Goal: Information Seeking & Learning: Compare options

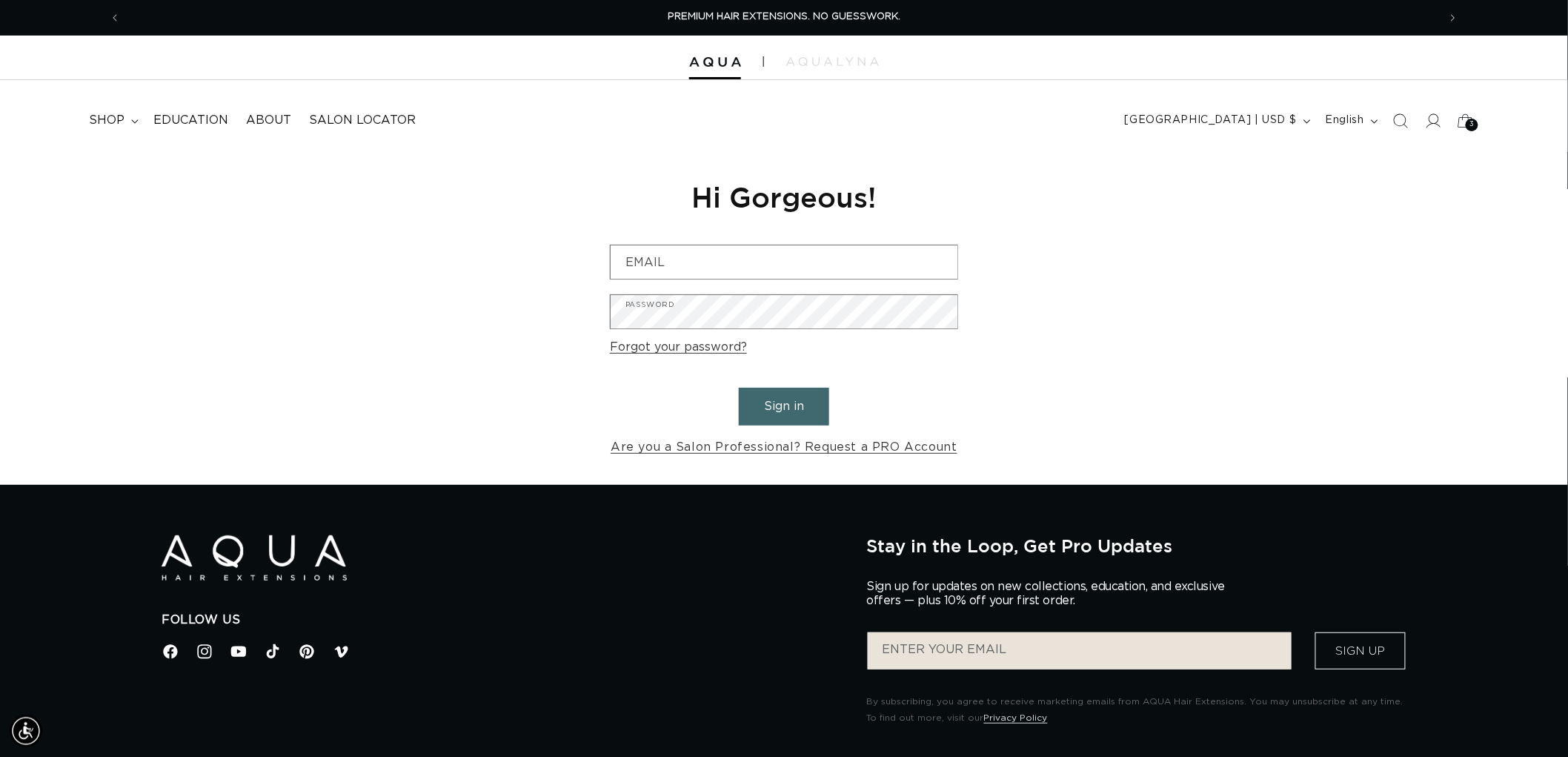
scroll to position [0, 2635]
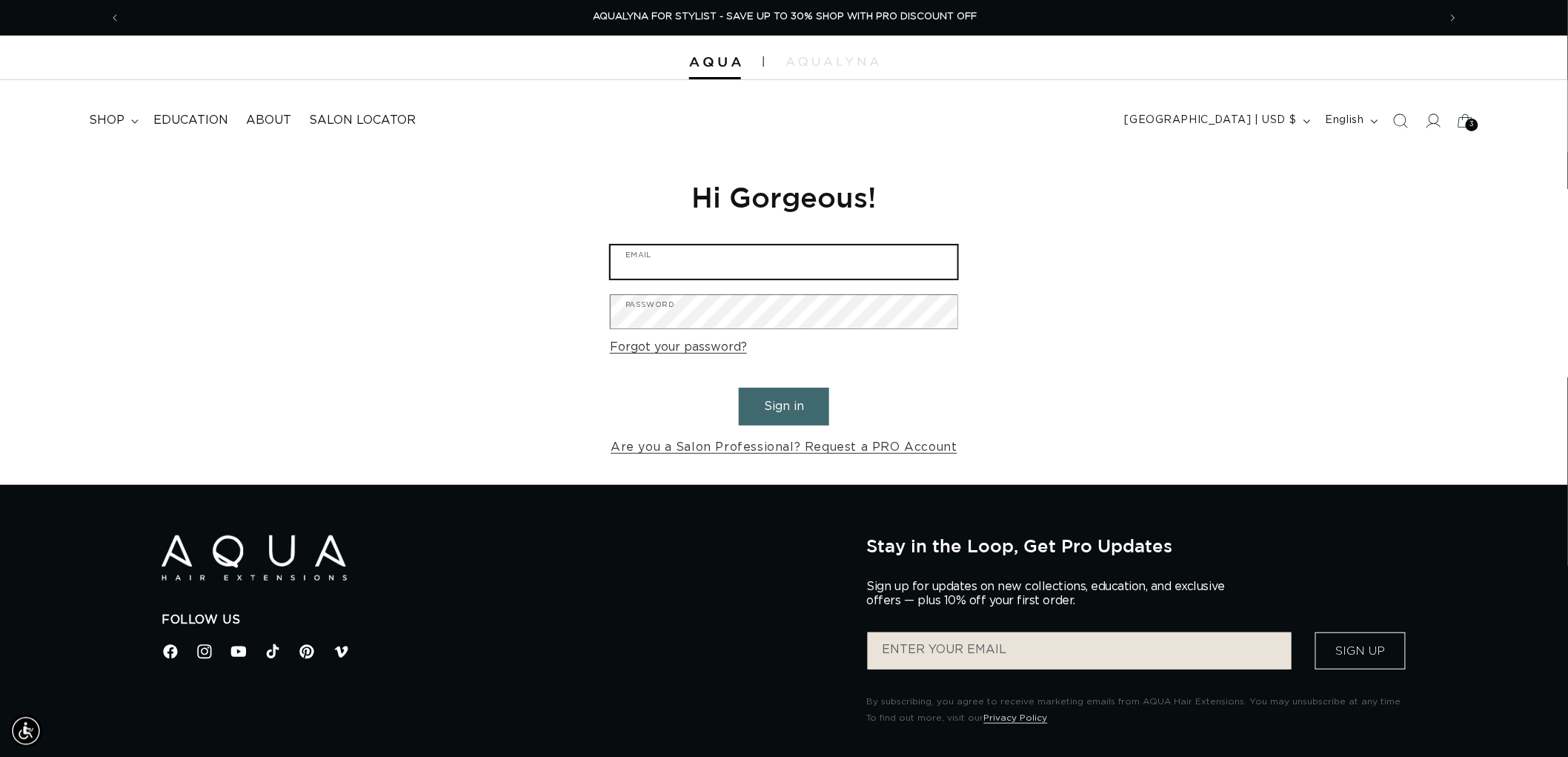
type input "graphics@pabeauty.com"
click at [786, 420] on button "Sign in" at bounding box center [784, 407] width 90 height 38
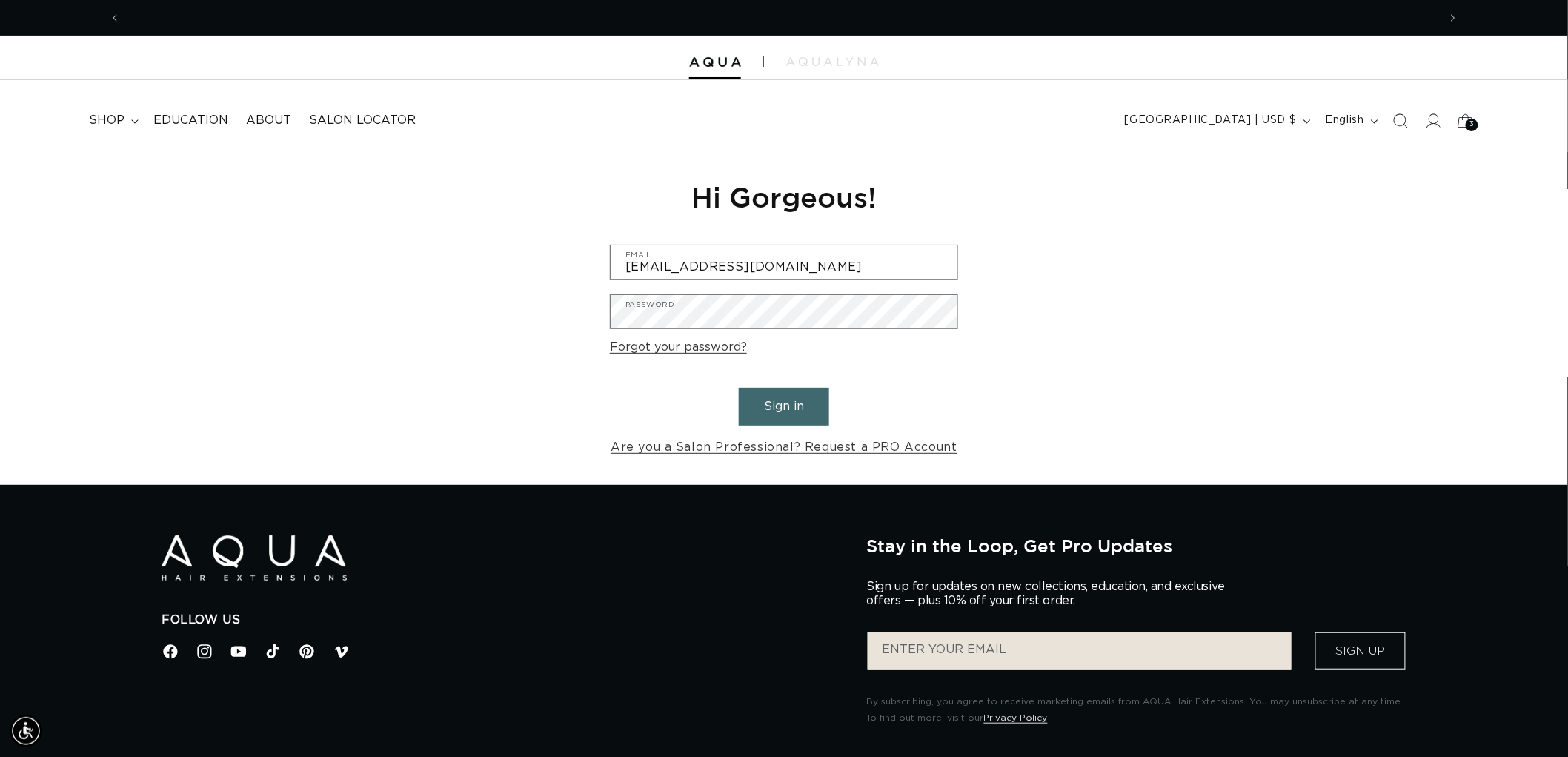
scroll to position [0, 0]
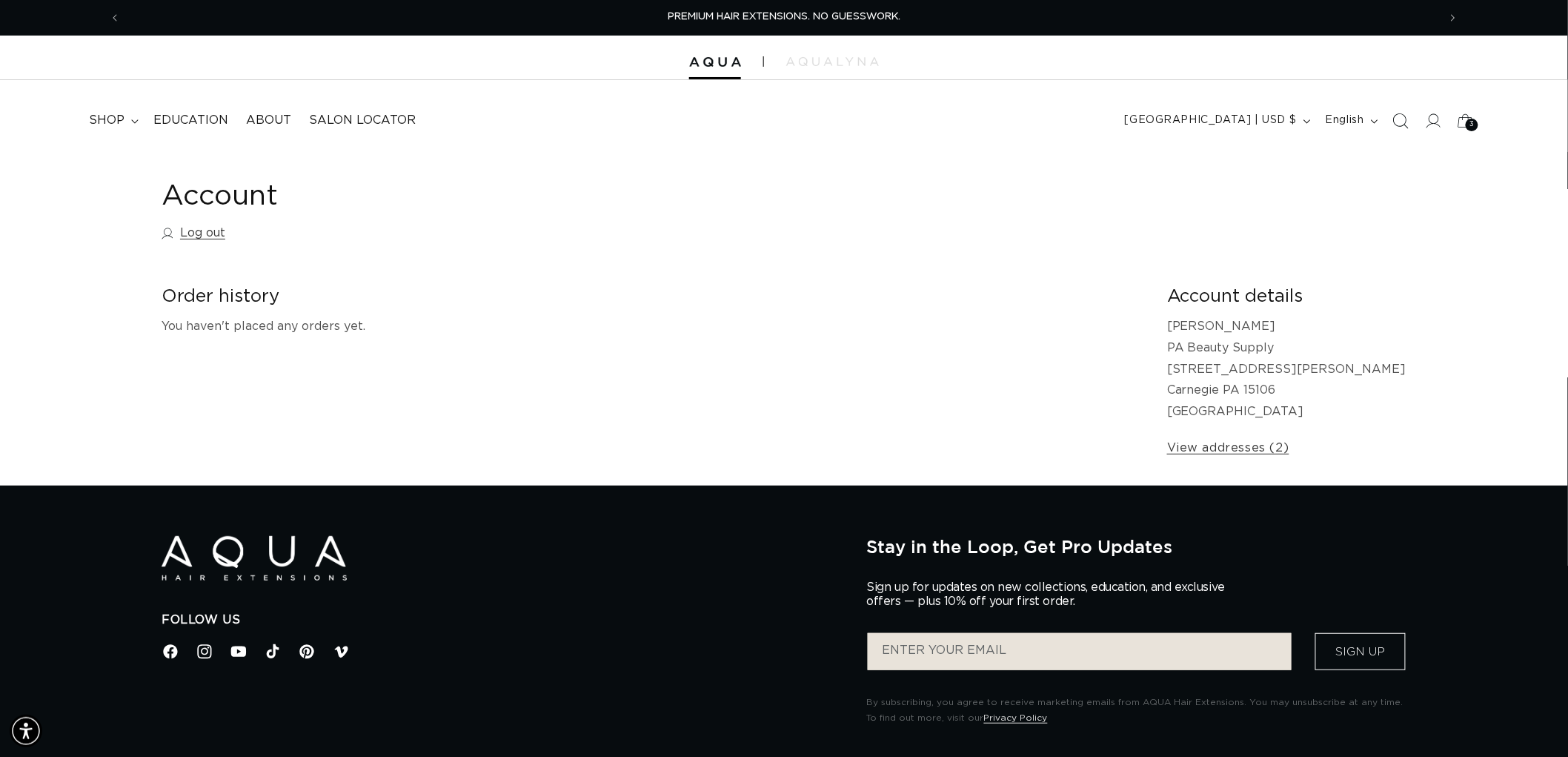
click at [1392, 122] on span "Search" at bounding box center [1400, 120] width 32 height 32
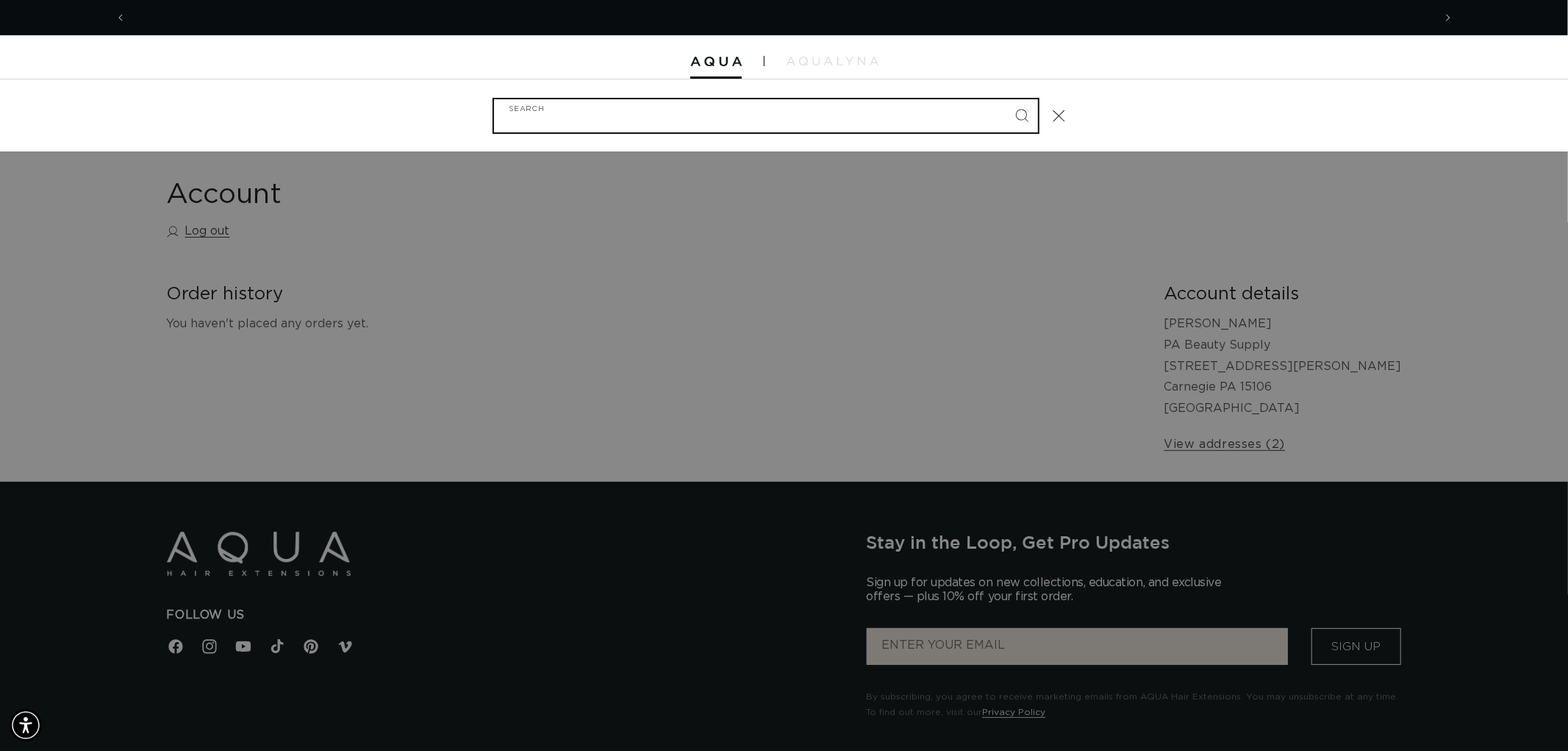
scroll to position [0, 1307]
type input "a"
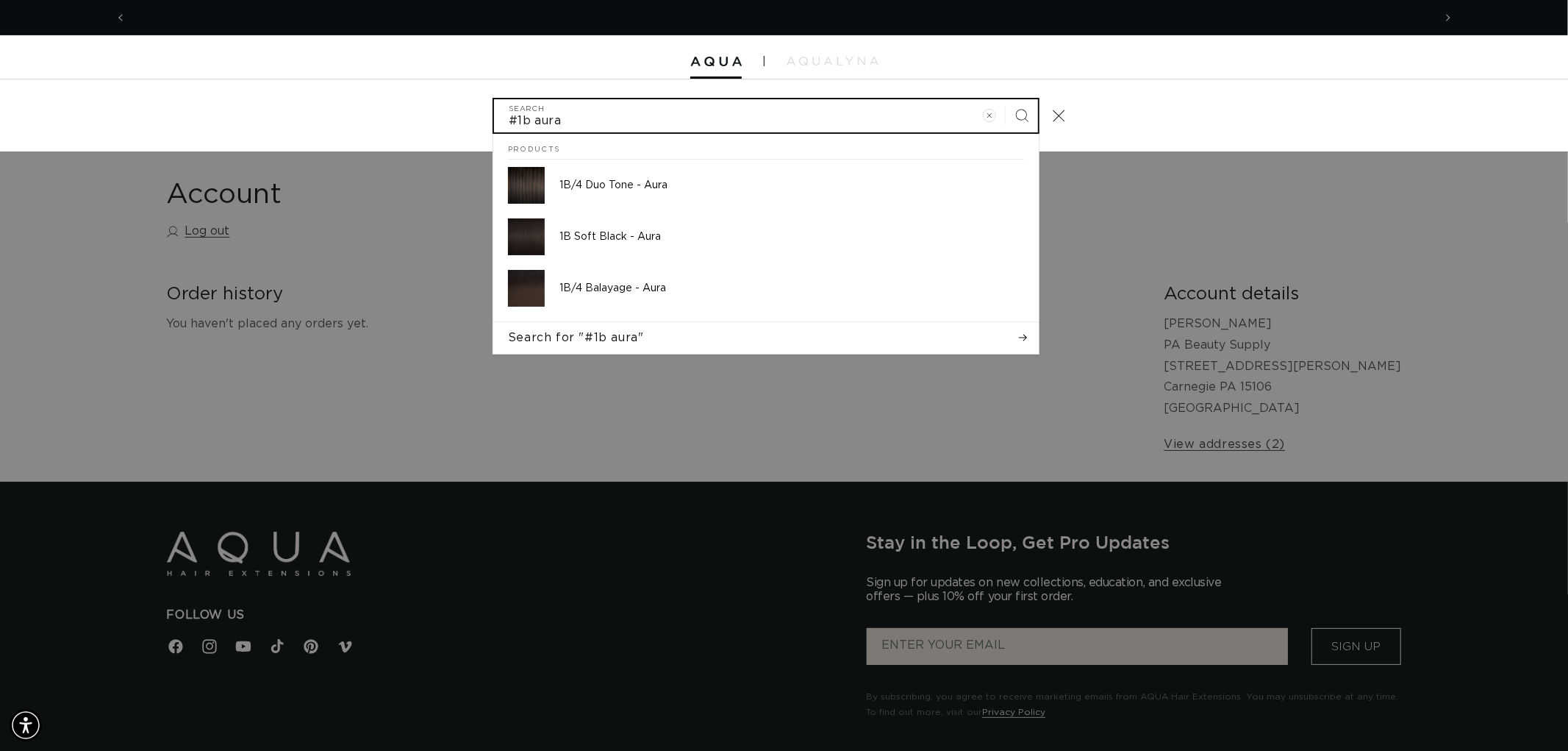
scroll to position [0, 0]
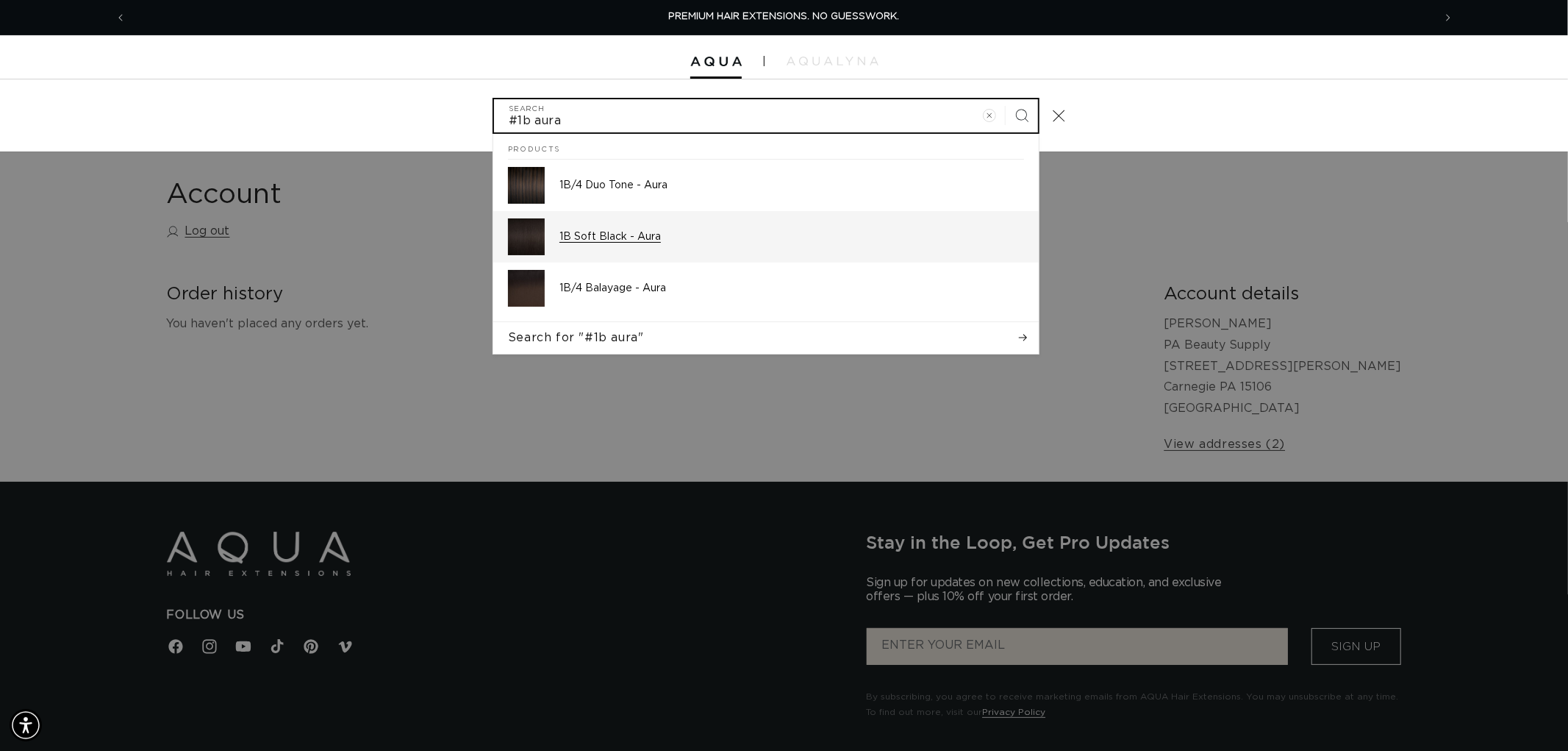
type input "#1b aura"
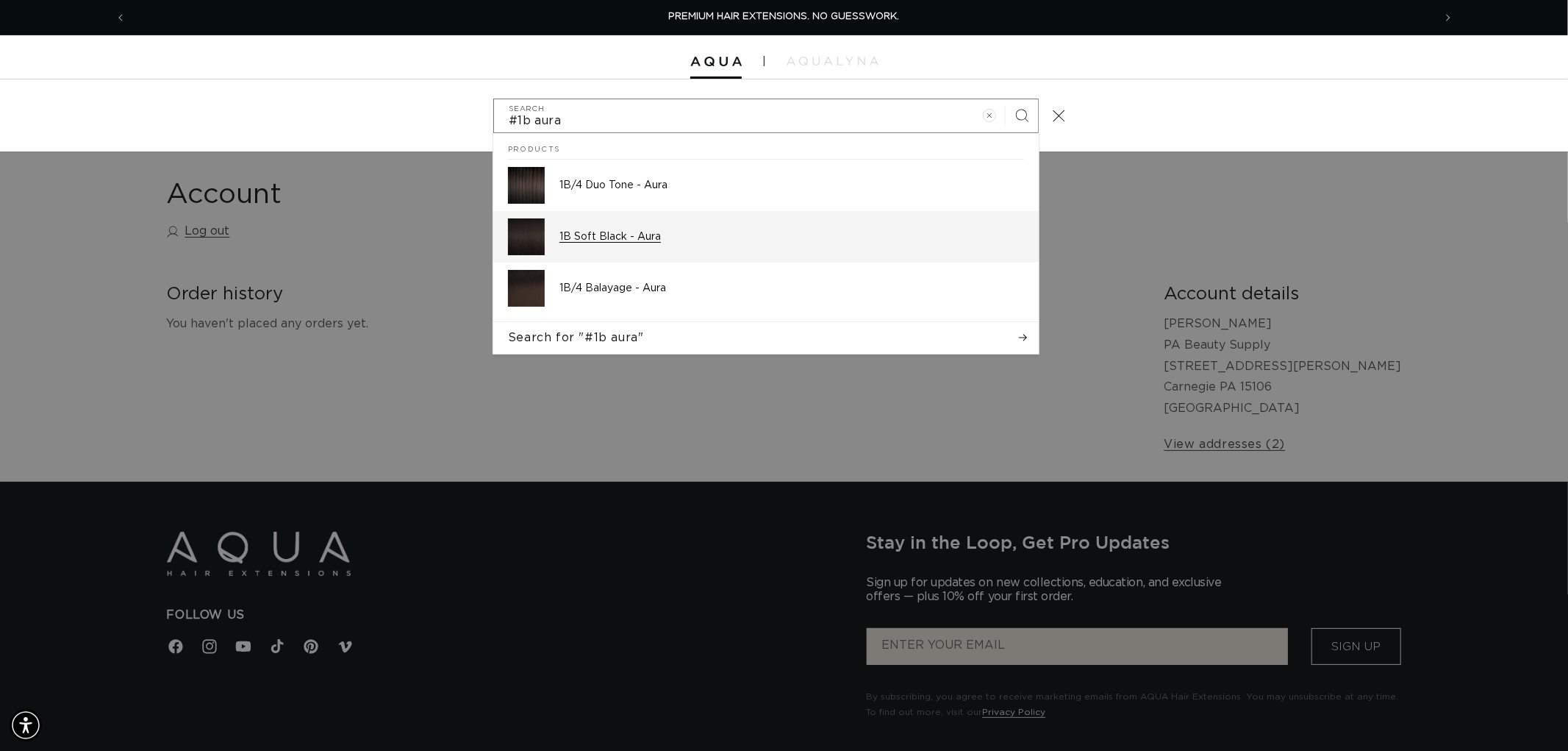
click at [667, 241] on p "1B Soft Black - Aura" at bounding box center [791, 237] width 464 height 13
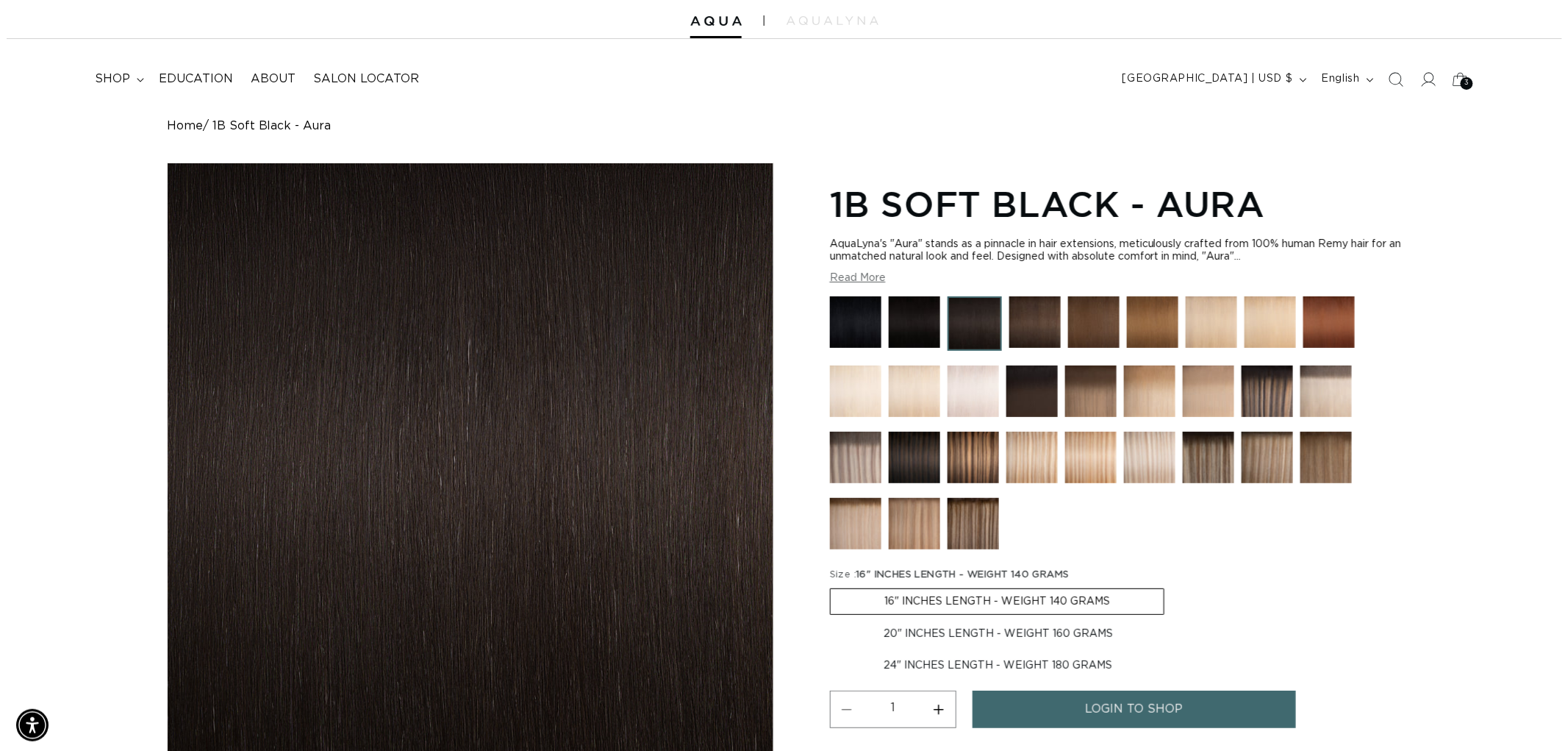
scroll to position [0, 2614]
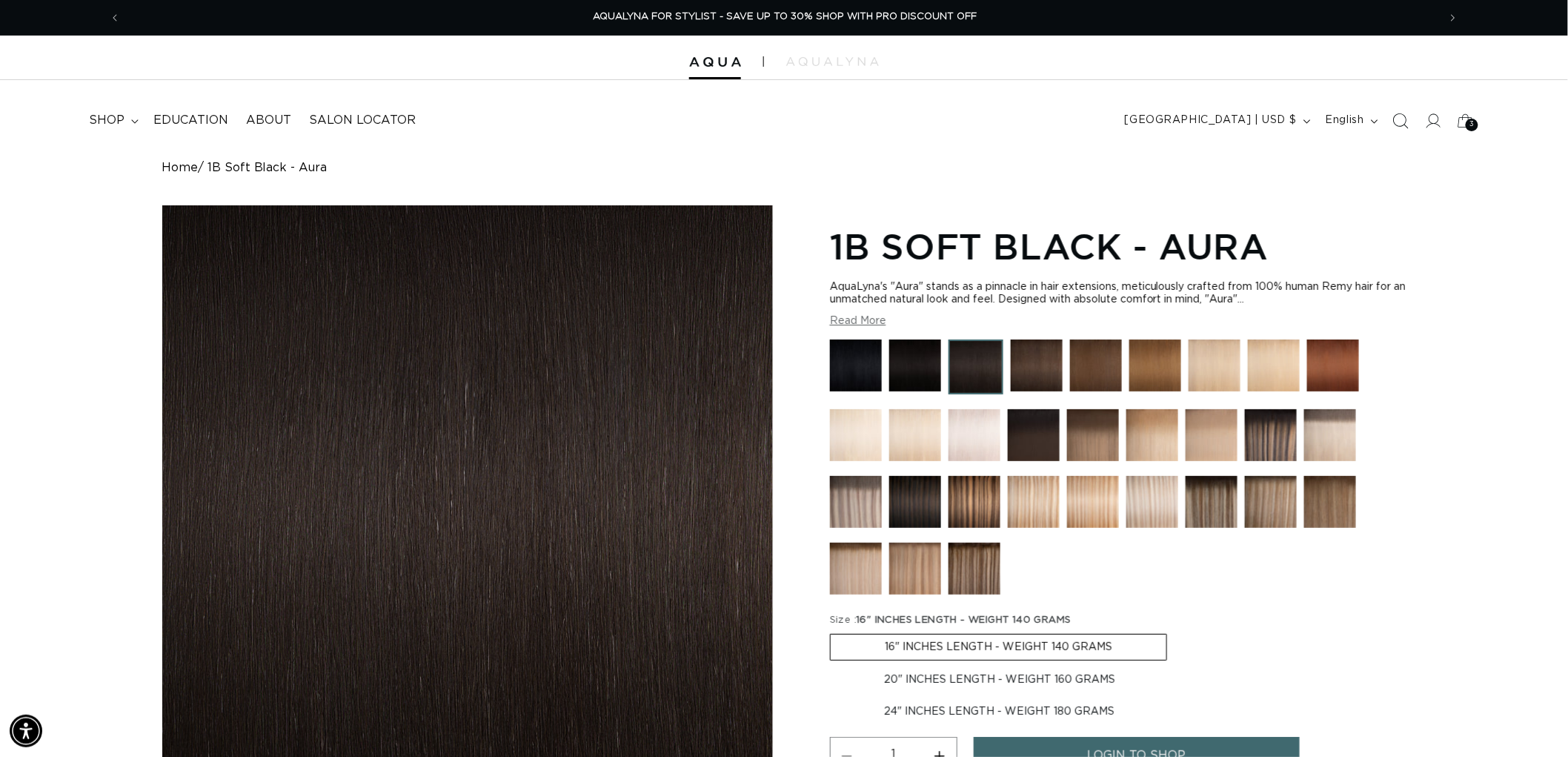
click at [1403, 127] on icon "Search" at bounding box center [1400, 120] width 16 height 16
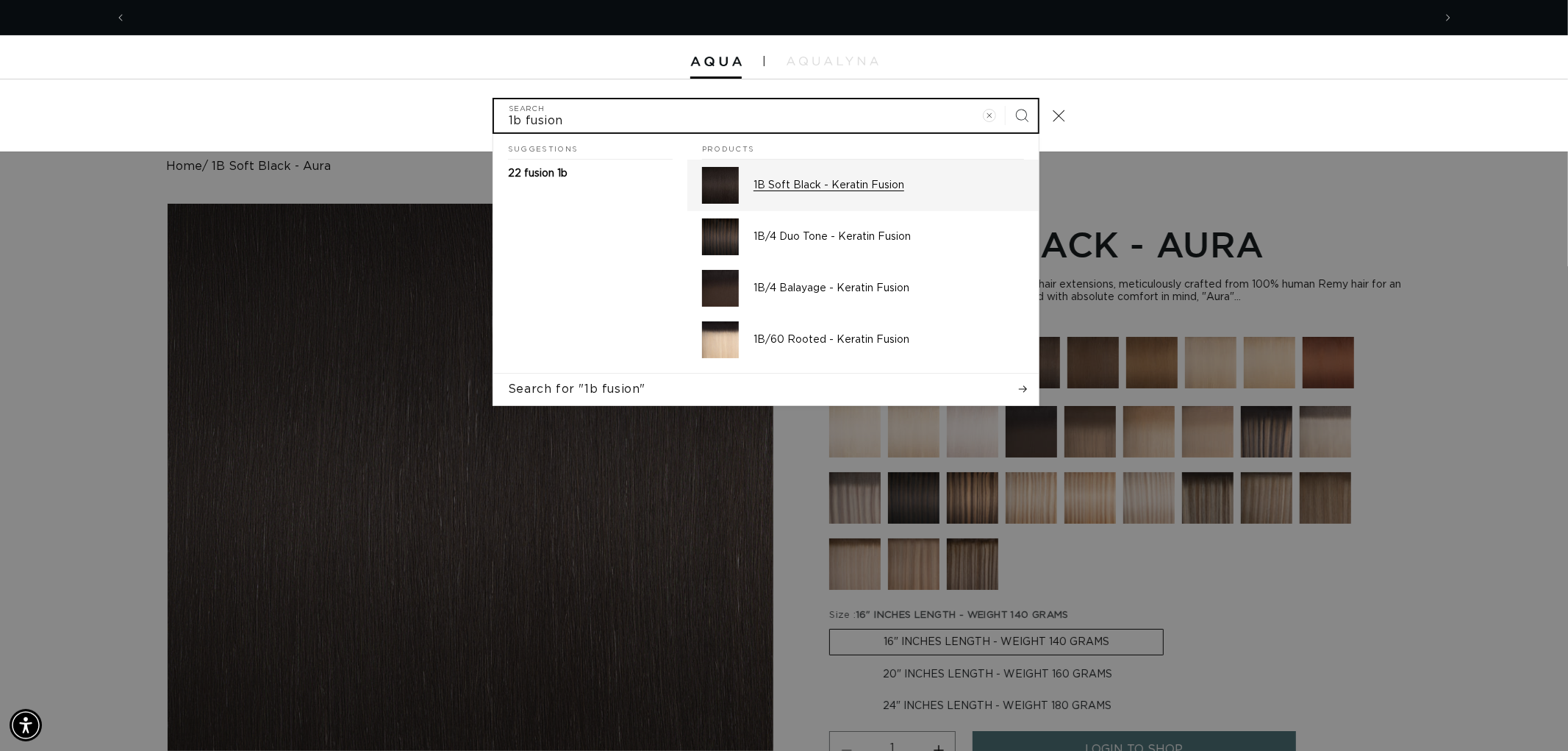
scroll to position [0, 1307]
type input "1b fusion"
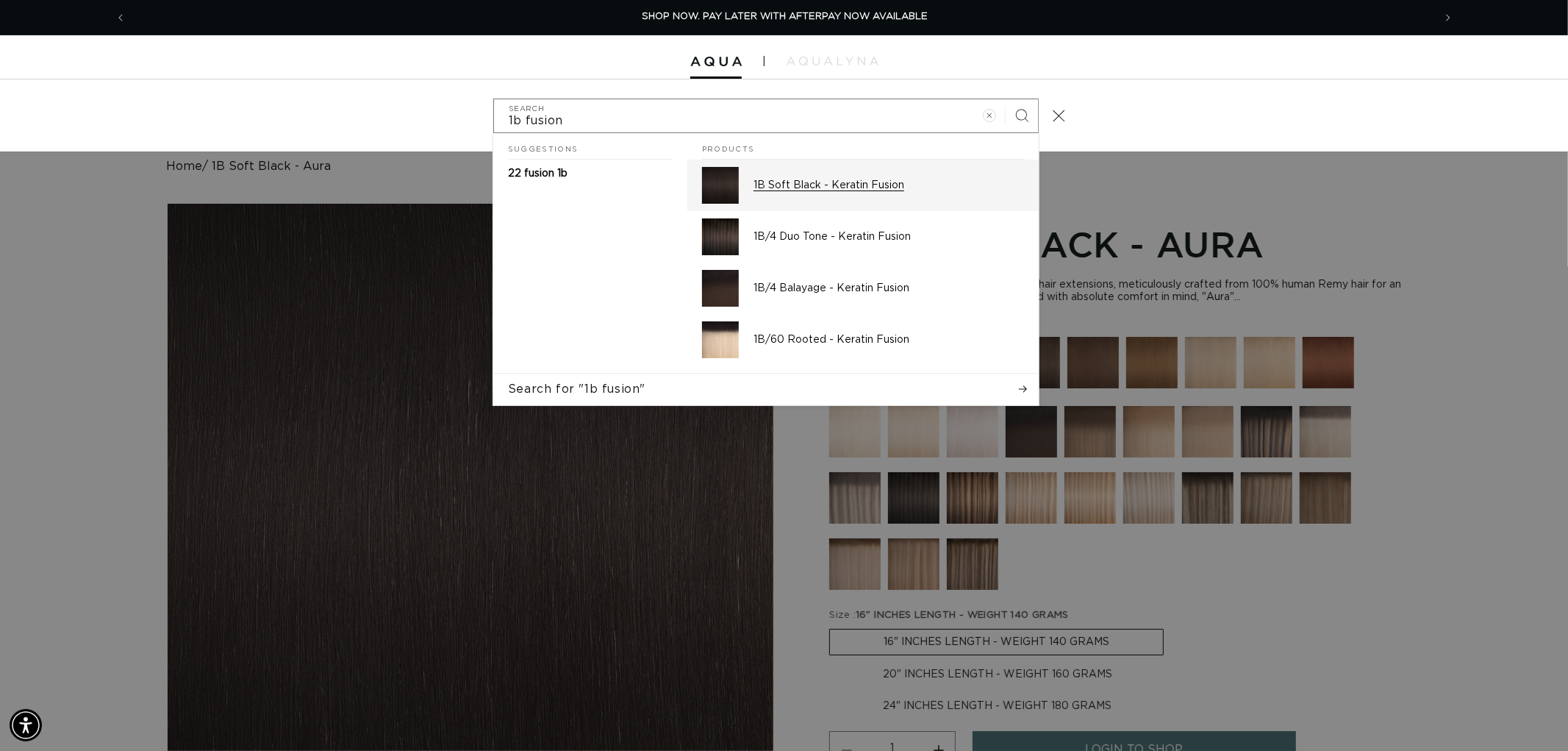
click at [777, 179] on p "1B Soft Black - Keratin Fusion" at bounding box center [889, 185] width 271 height 13
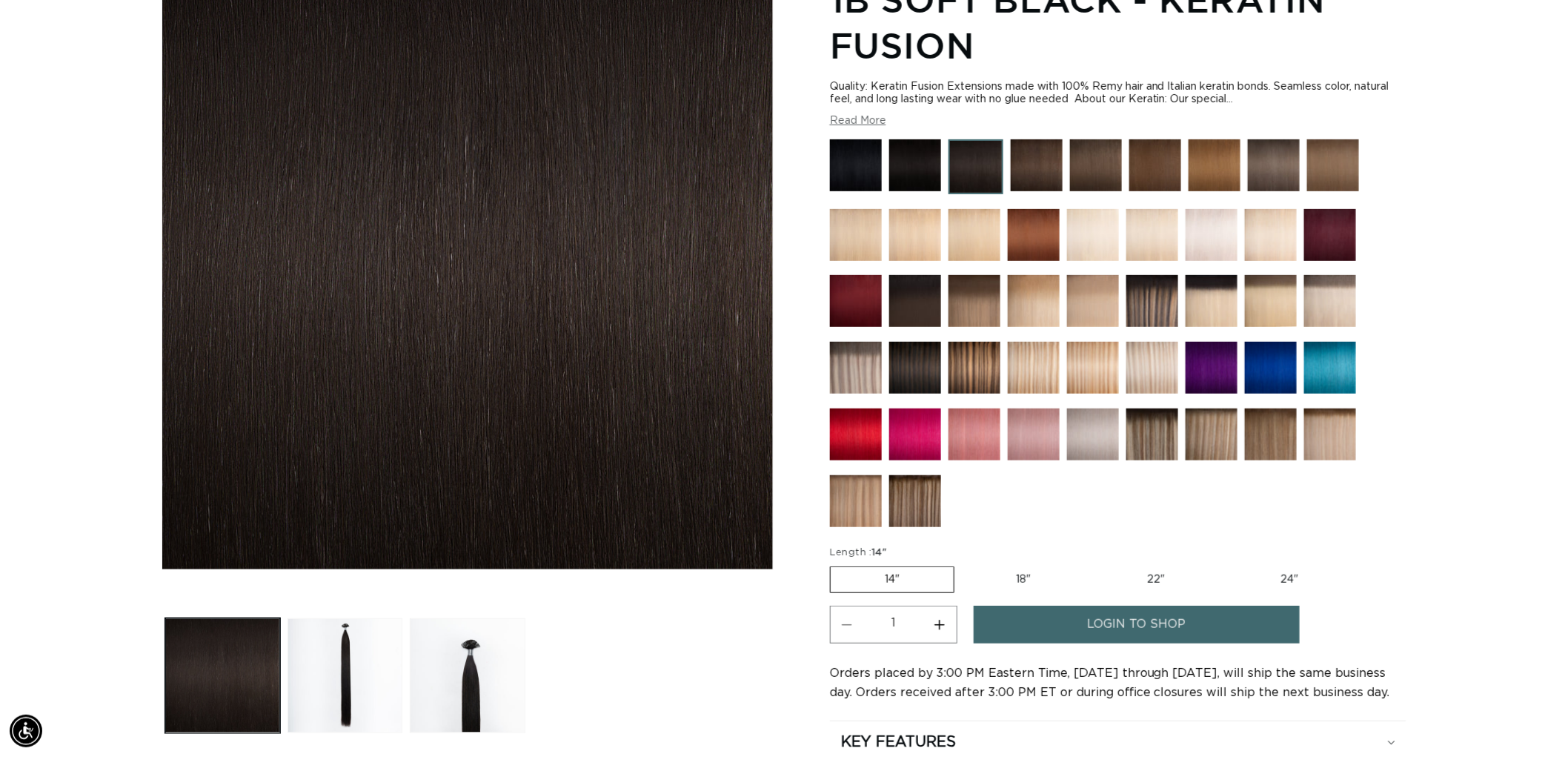
click at [1201, 293] on img at bounding box center [1212, 301] width 52 height 52
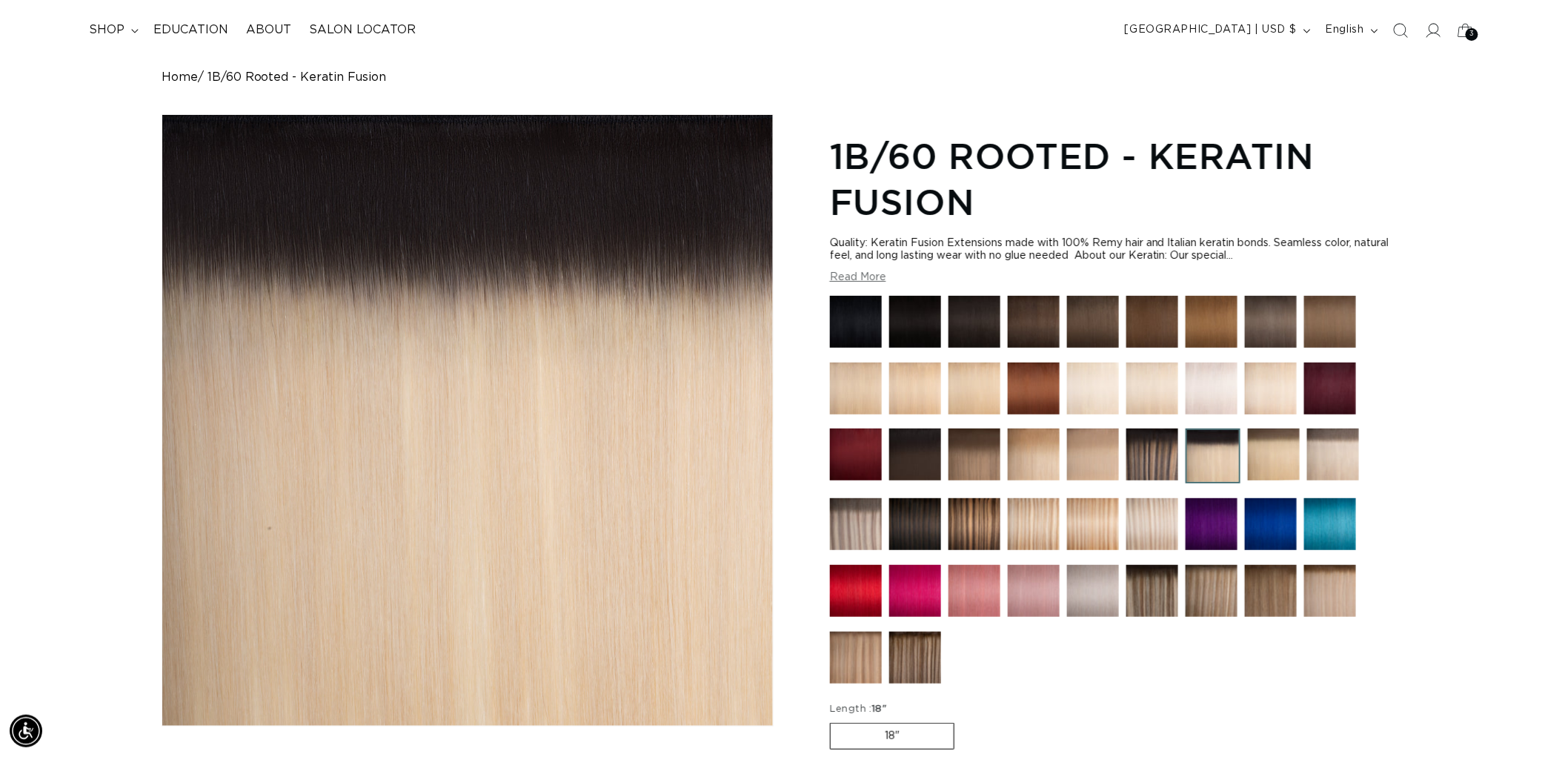
scroll to position [83, 0]
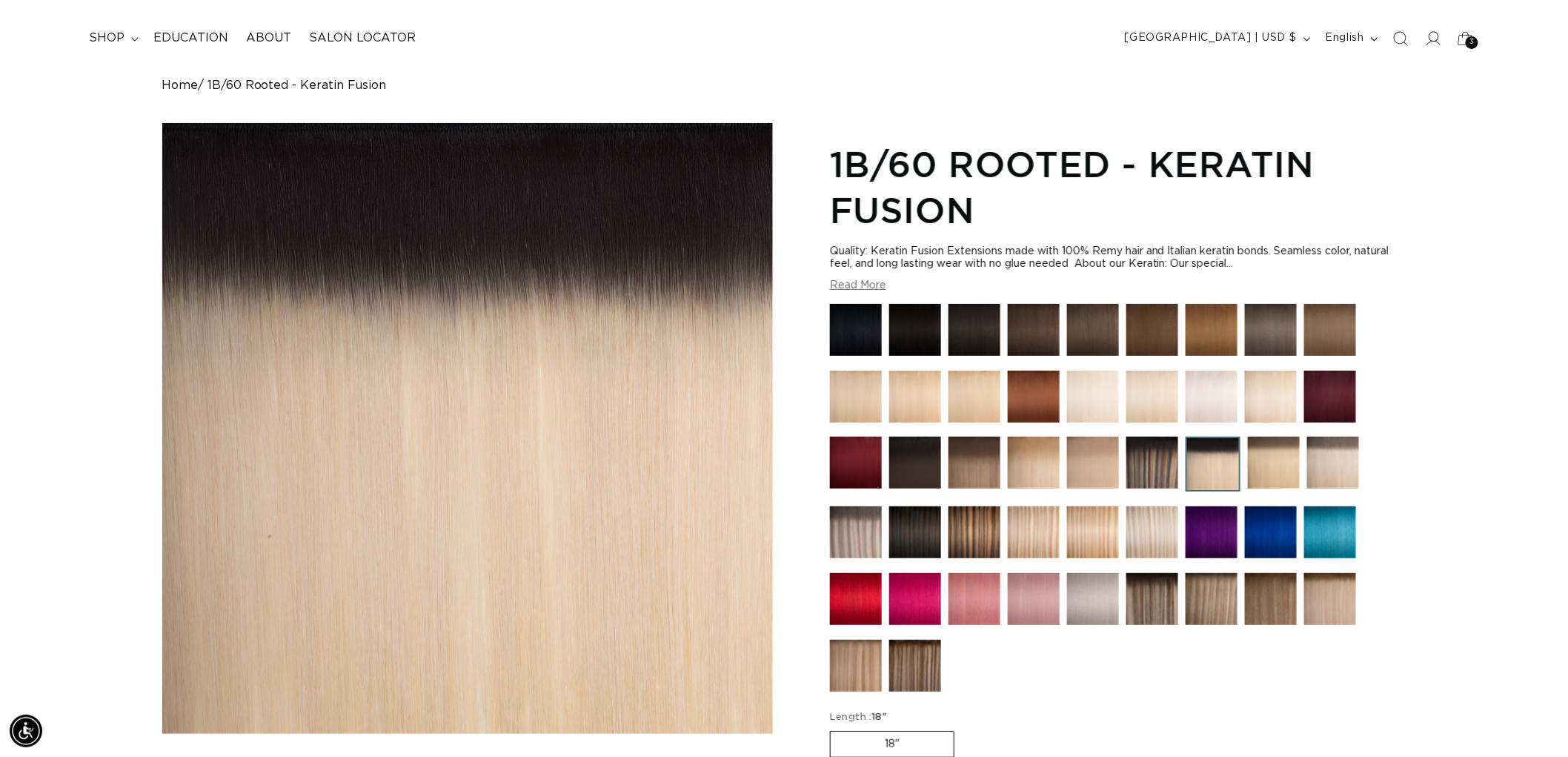
click at [1053, 321] on img at bounding box center [1034, 330] width 52 height 52
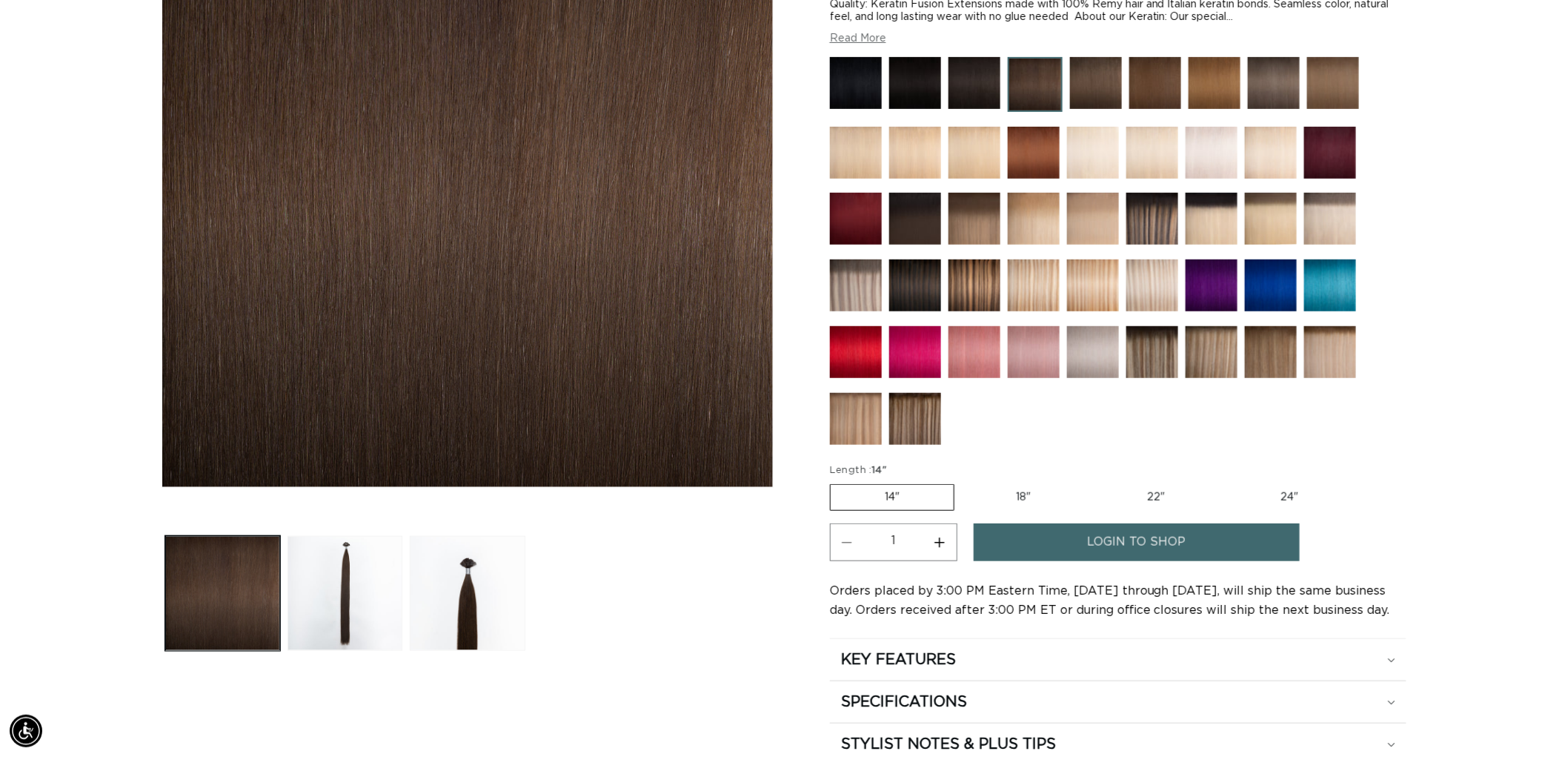
scroll to position [0, 1317]
click at [929, 403] on img at bounding box center [916, 419] width 52 height 52
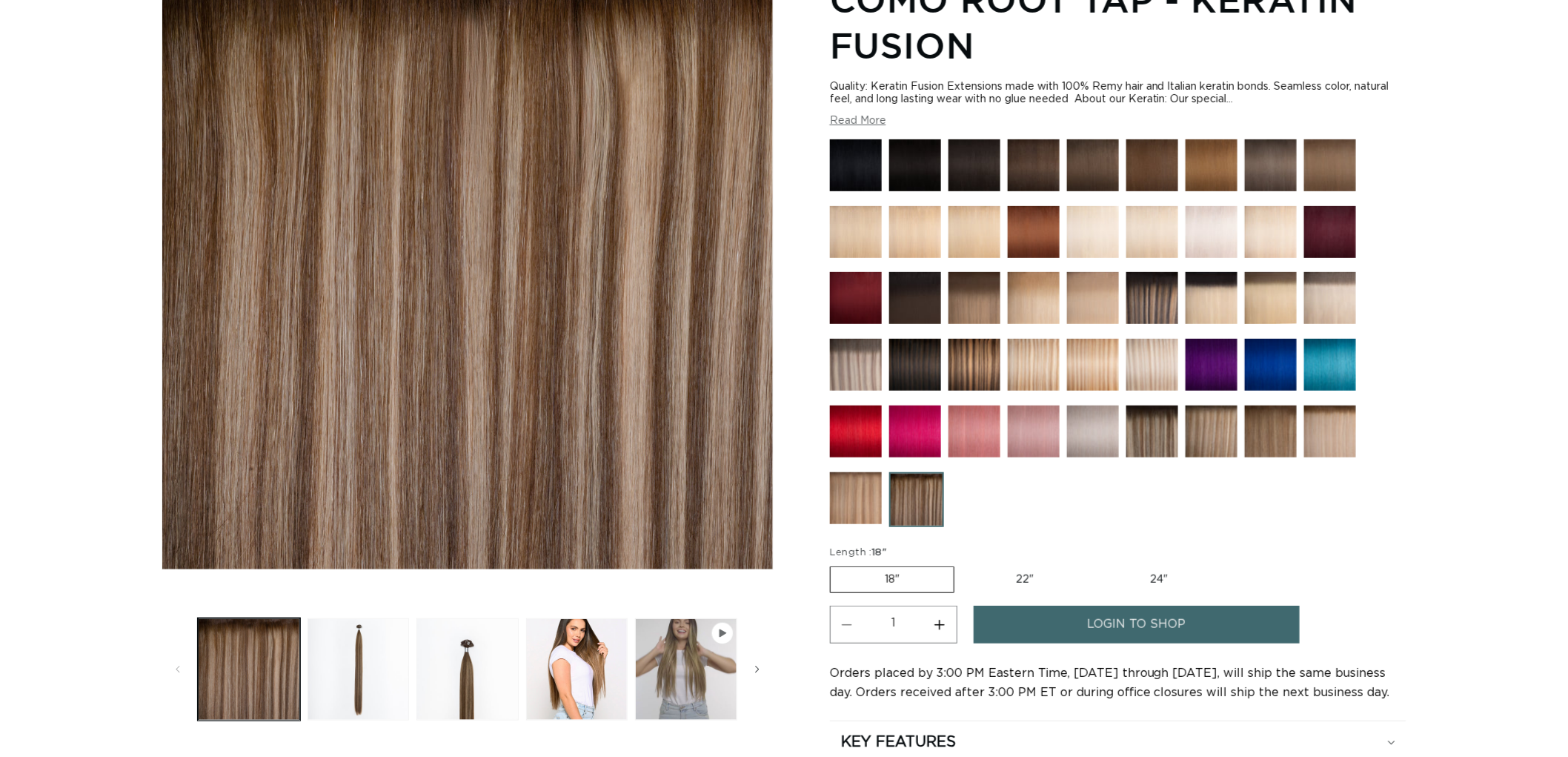
click at [1167, 418] on img at bounding box center [1153, 431] width 52 height 52
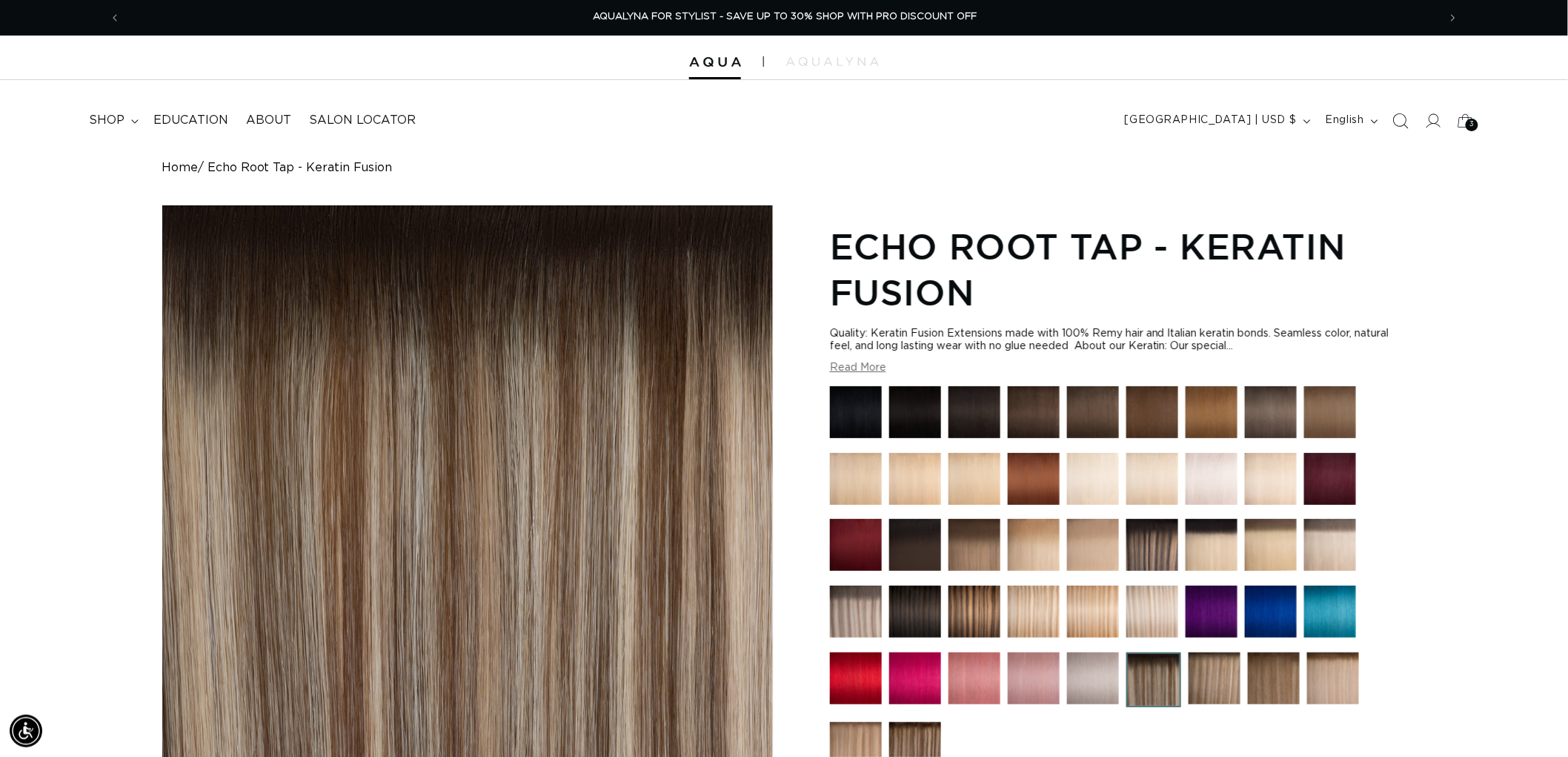
click at [1400, 122] on icon "Search" at bounding box center [1400, 120] width 16 height 16
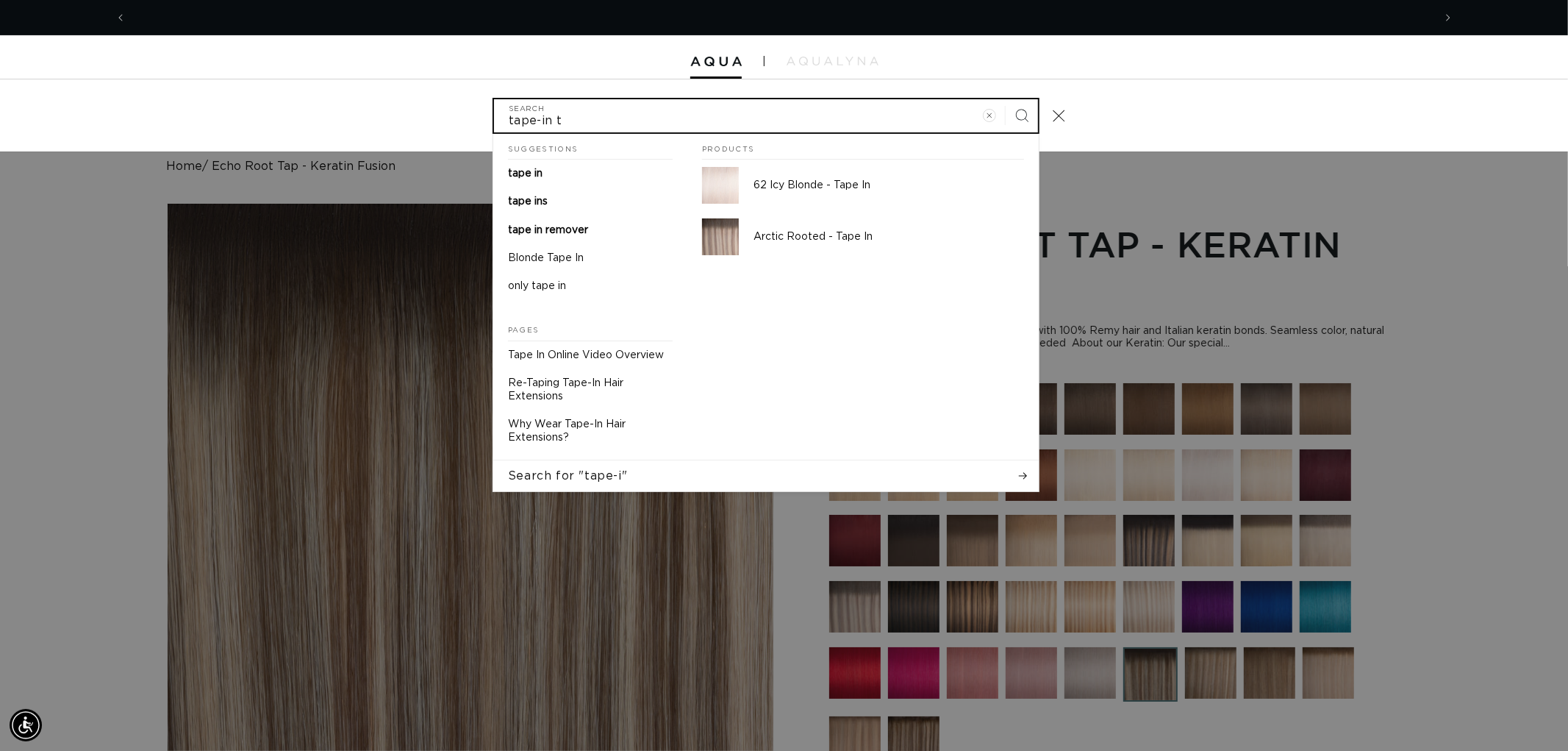
scroll to position [0, 1307]
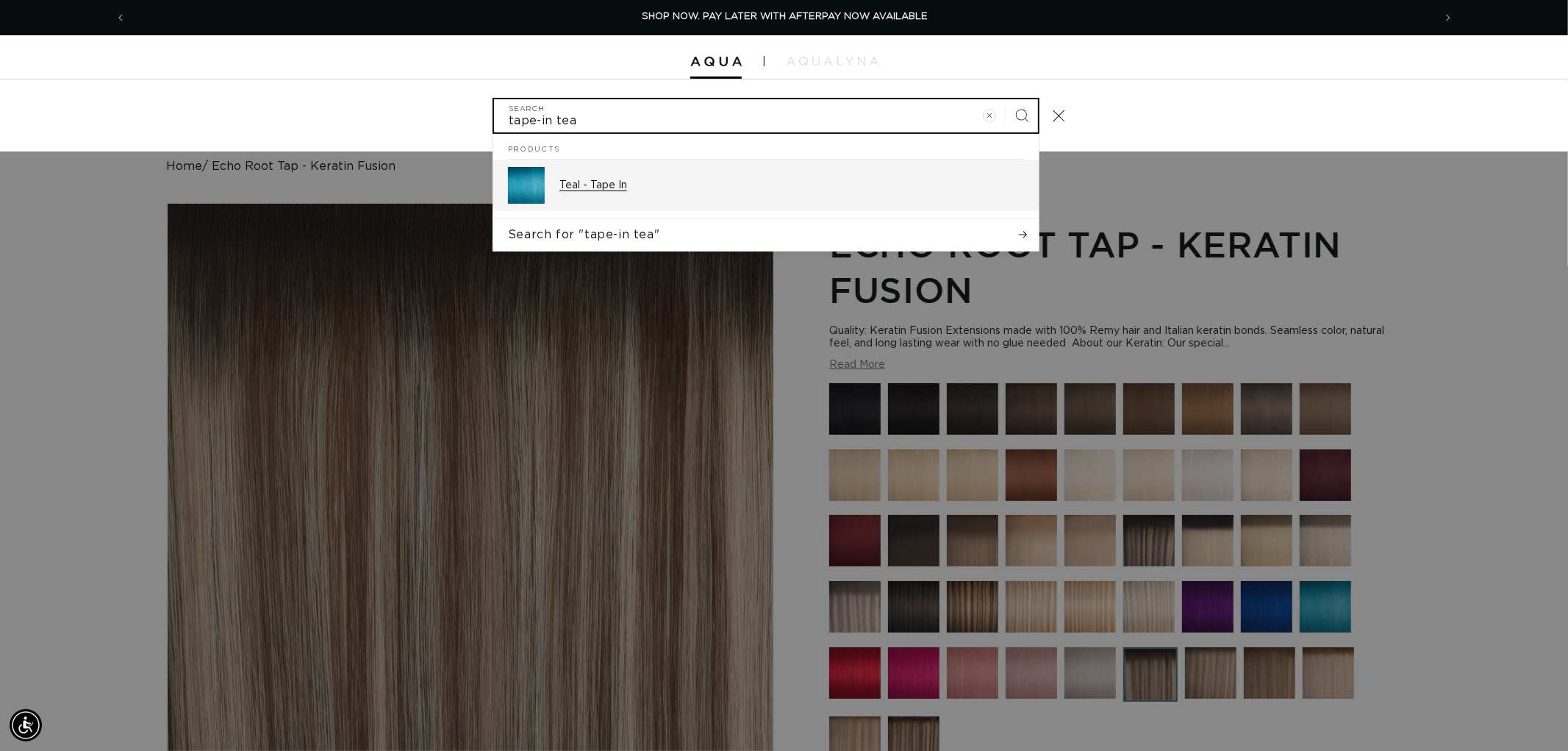
type input "tape-in tea"
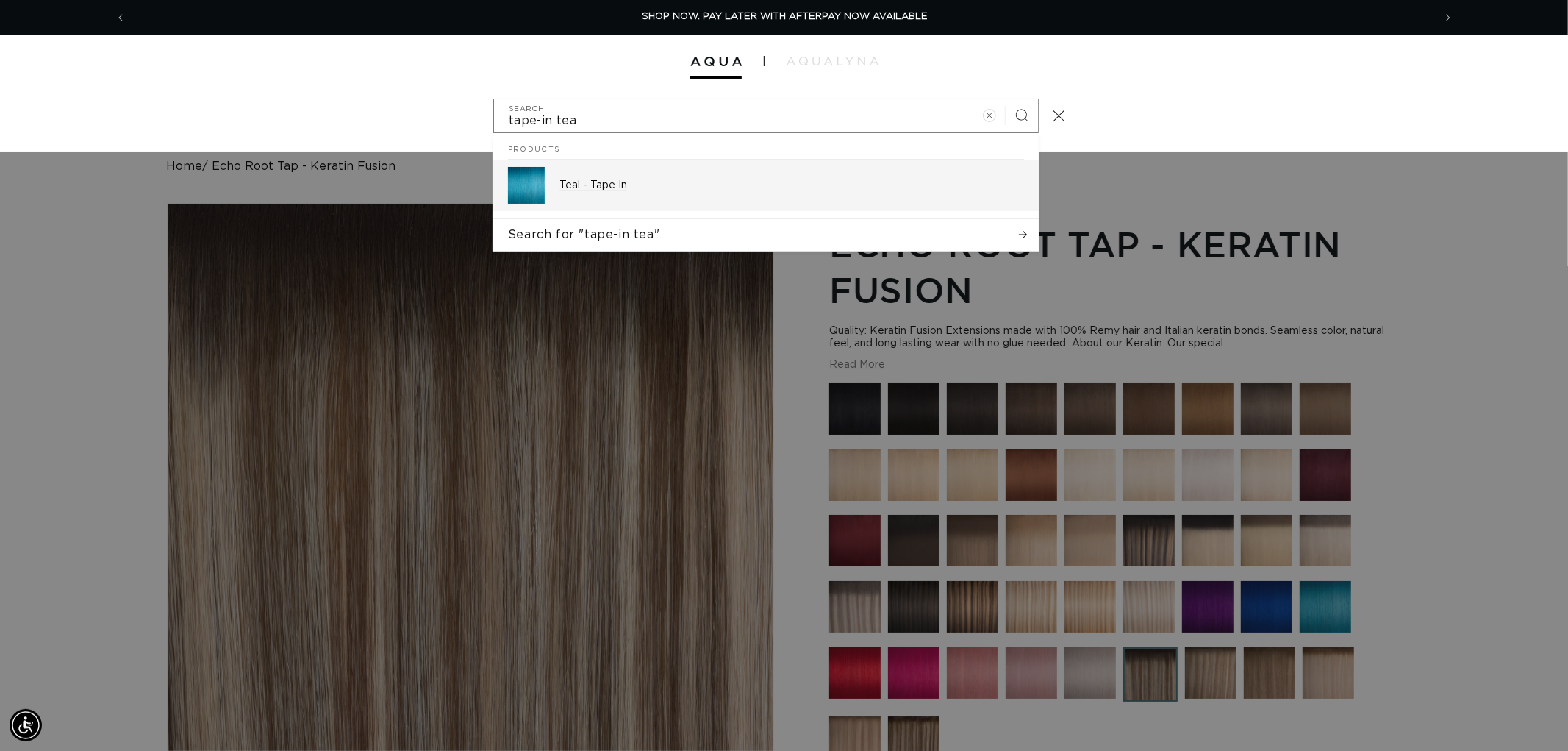
click at [667, 184] on p "Teal - Tape In" at bounding box center [791, 185] width 464 height 13
